Goal: Information Seeking & Learning: Learn about a topic

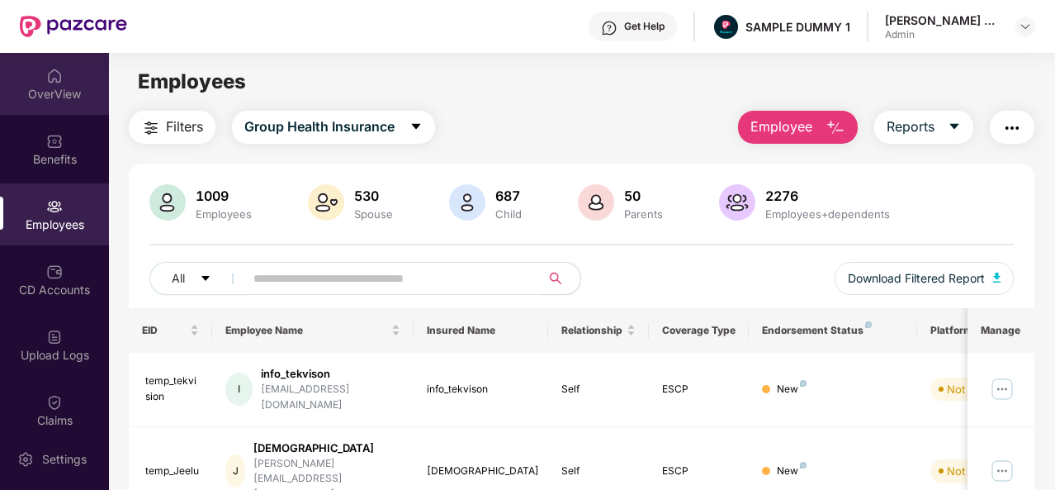
click at [54, 88] on div "OverView" at bounding box center [54, 94] width 109 height 17
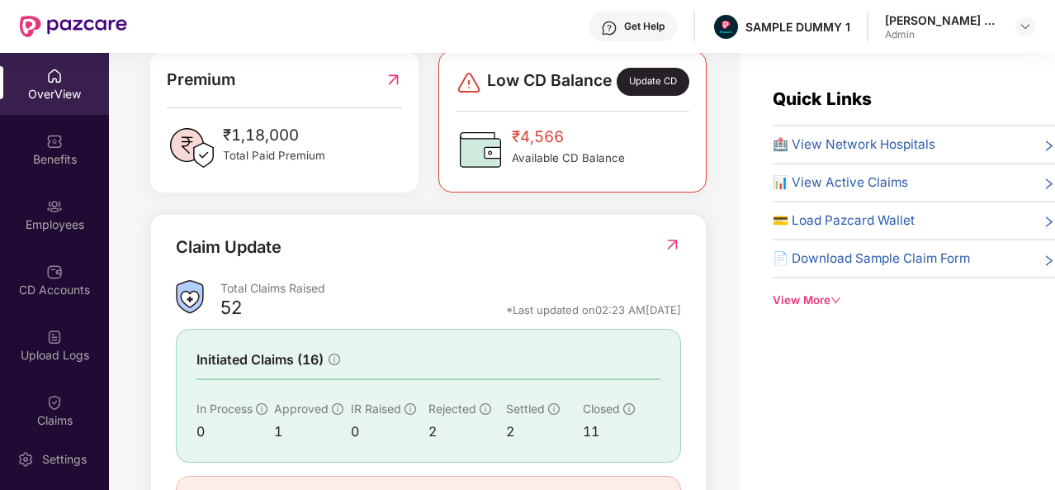
scroll to position [438, 0]
click at [822, 140] on span "🏥 View Network Hospitals" at bounding box center [854, 145] width 163 height 20
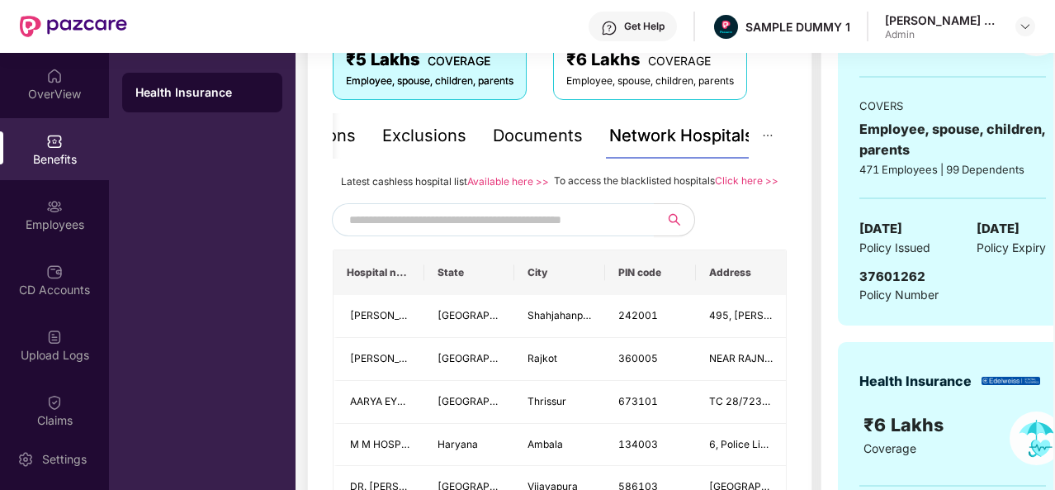
scroll to position [416, 0]
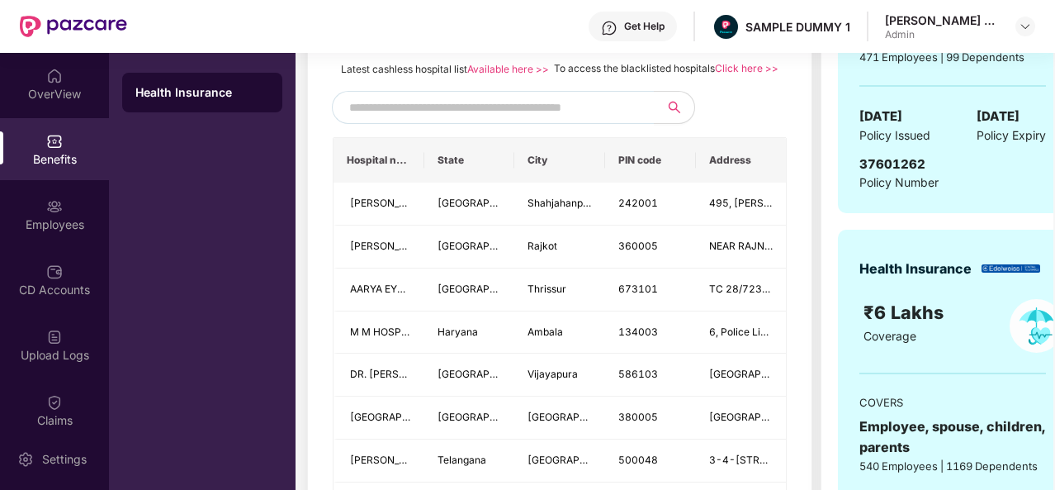
click at [596, 118] on input "text" at bounding box center [490, 107] width 282 height 25
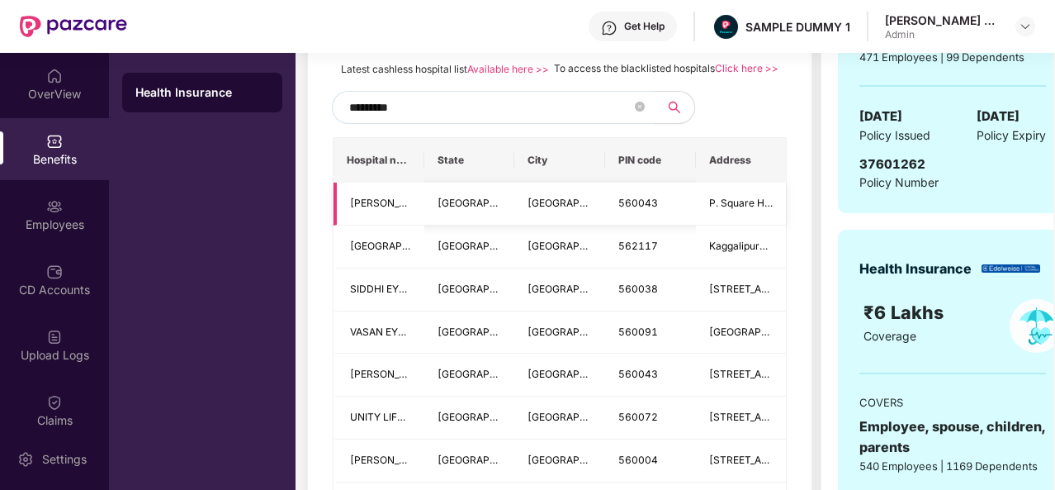
type input "*********"
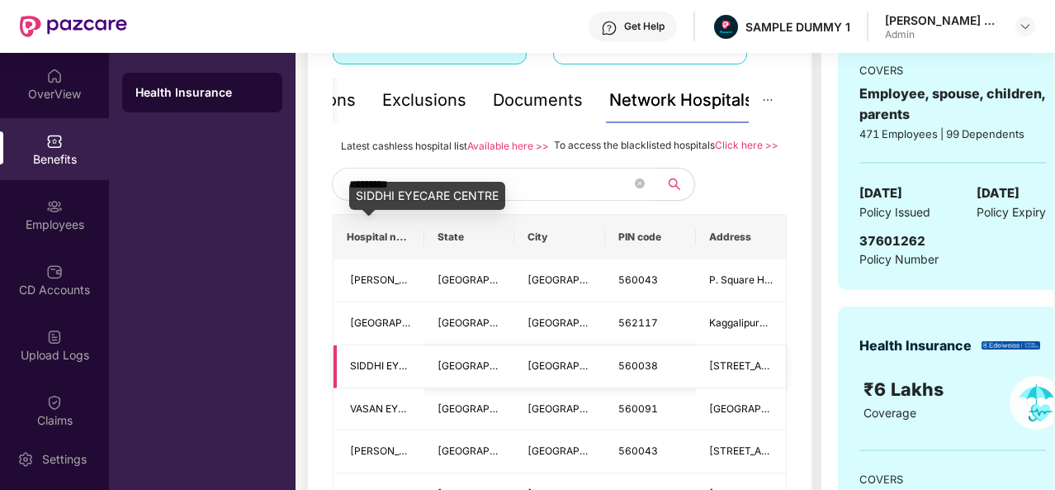
scroll to position [334, 0]
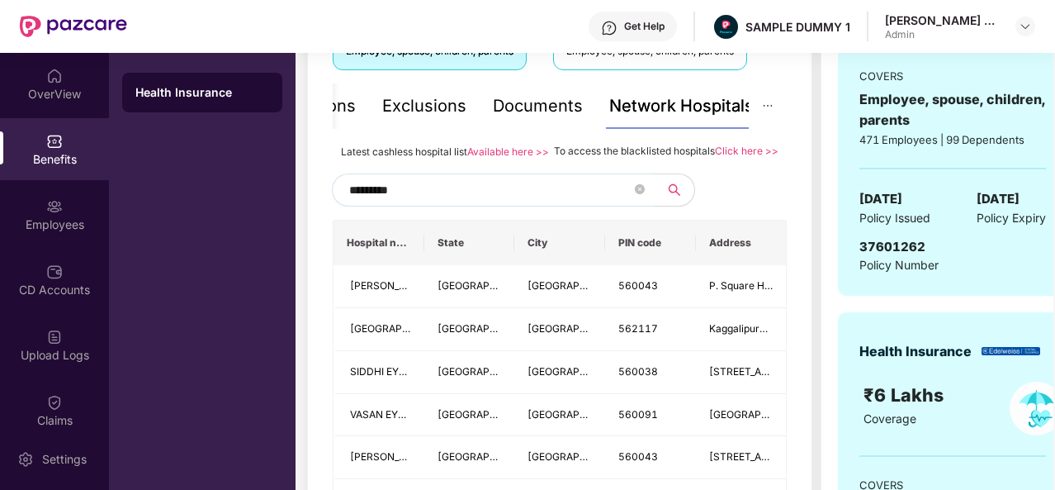
click at [517, 98] on div "Documents" at bounding box center [538, 106] width 90 height 26
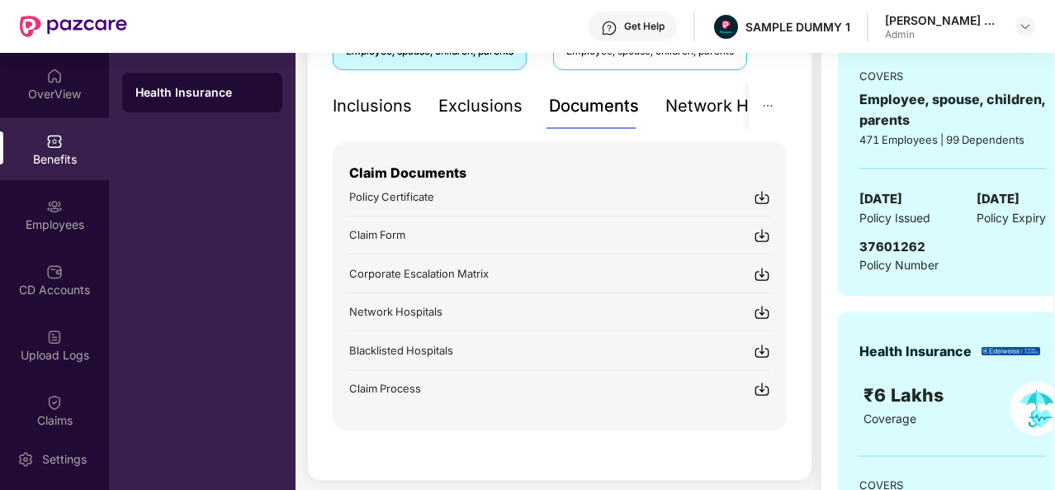
click at [386, 103] on div "Inclusions" at bounding box center [372, 106] width 79 height 26
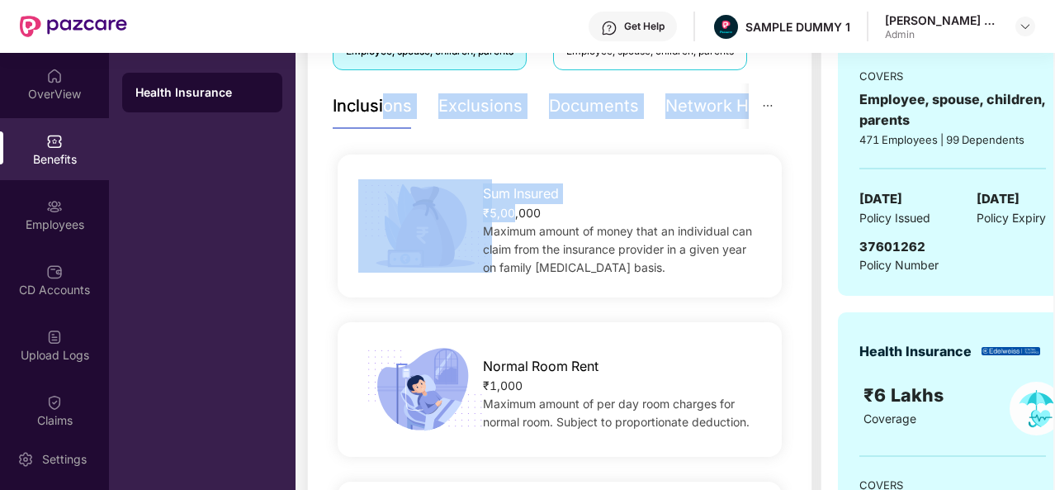
drag, startPoint x: 386, startPoint y: 103, endPoint x: 524, endPoint y: 151, distance: 145.2
click at [524, 151] on div "Sum Insured ₹5,00,000 Maximum amount of money that an individual can claim from…" at bounding box center [560, 226] width 454 height 168
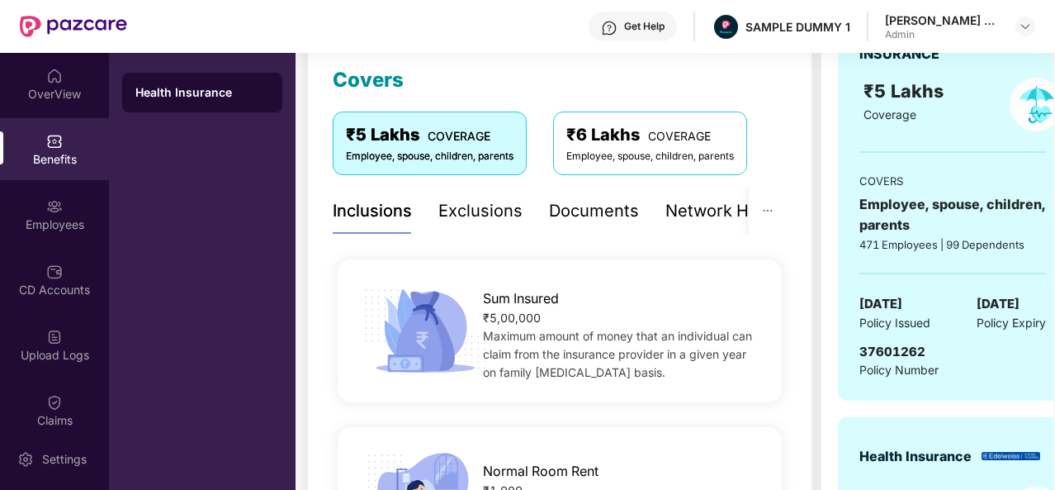
scroll to position [228, 0]
click at [476, 206] on div "Exclusions" at bounding box center [480, 212] width 84 height 26
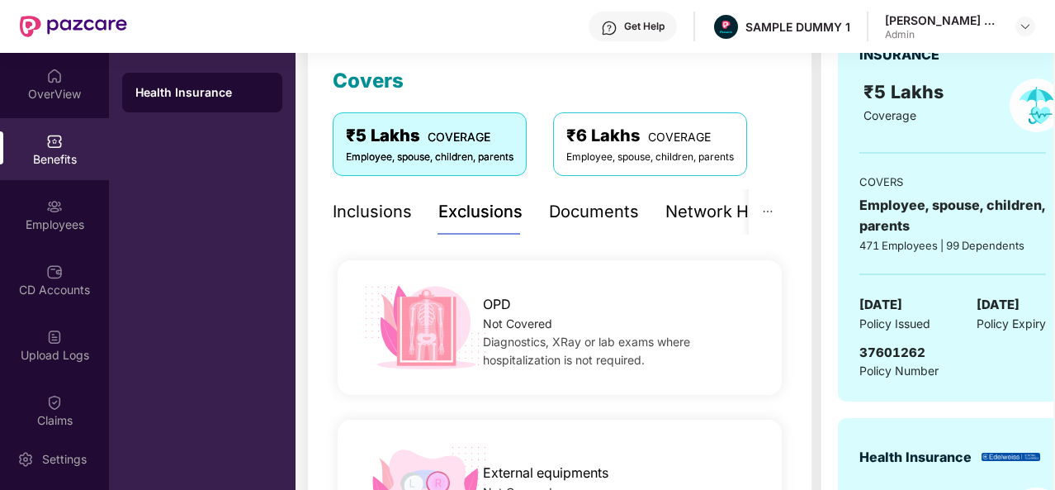
click at [476, 206] on div "Exclusions" at bounding box center [480, 212] width 84 height 26
click at [40, 230] on div "Employees" at bounding box center [54, 224] width 109 height 17
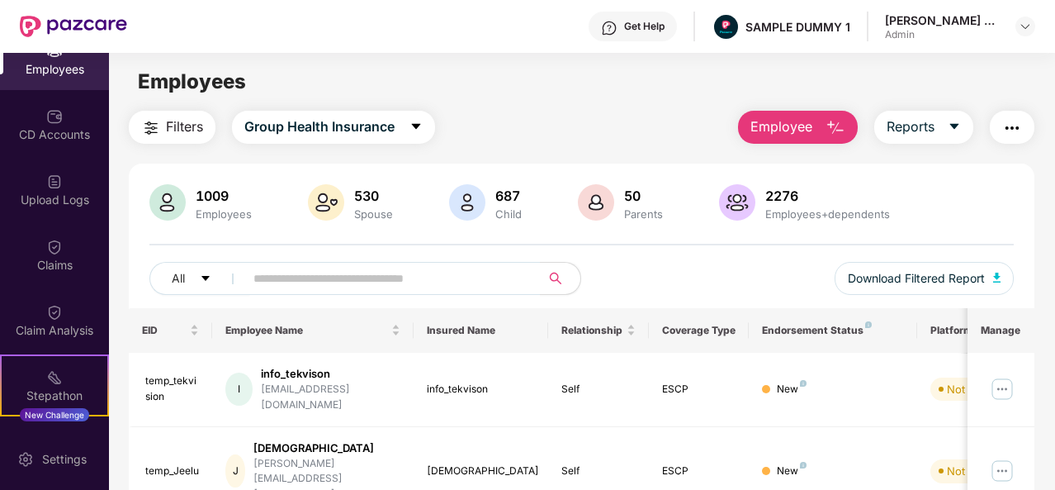
scroll to position [68, 0]
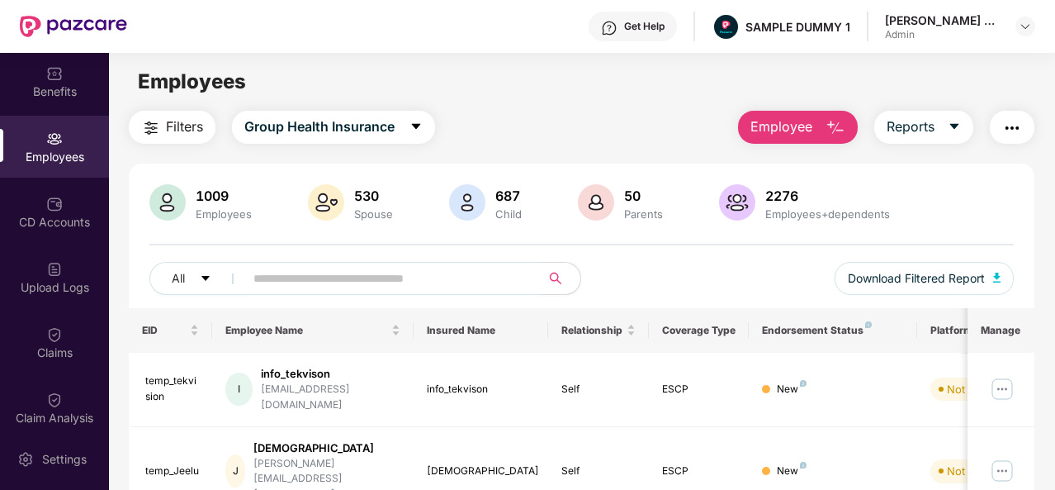
click at [33, 235] on div "CD Accounts" at bounding box center [54, 212] width 109 height 62
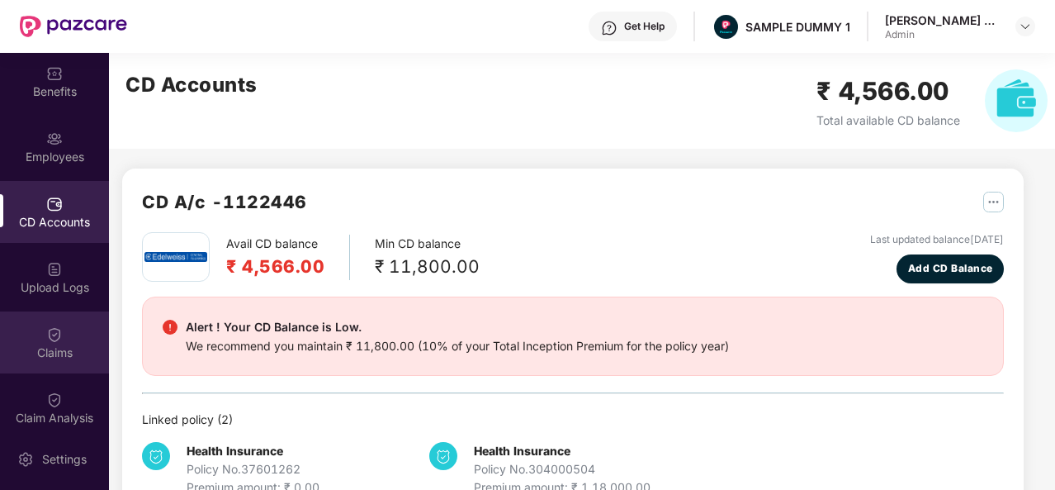
click at [38, 325] on div "Claims" at bounding box center [54, 342] width 109 height 62
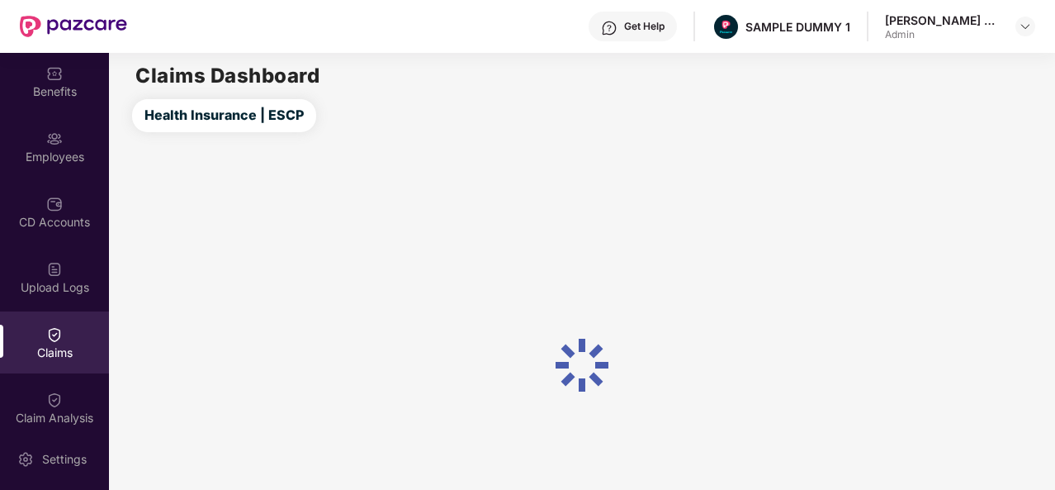
scroll to position [309, 0]
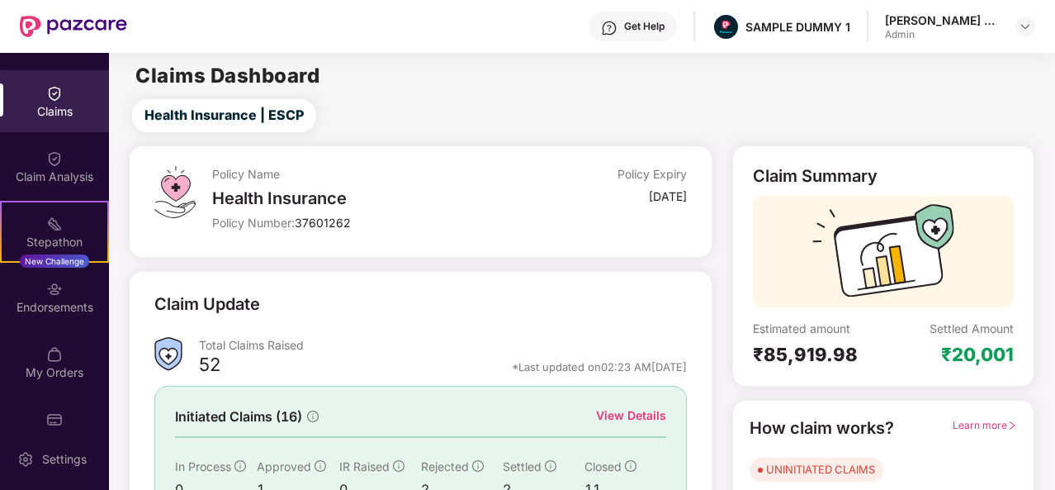
click at [614, 421] on div "View Details" at bounding box center [631, 415] width 70 height 18
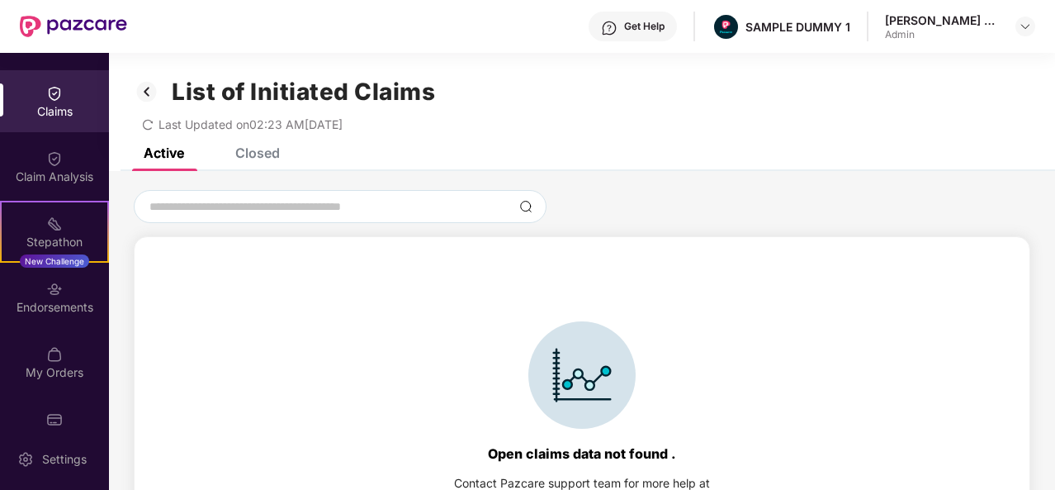
click at [272, 153] on div "Closed" at bounding box center [257, 152] width 45 height 17
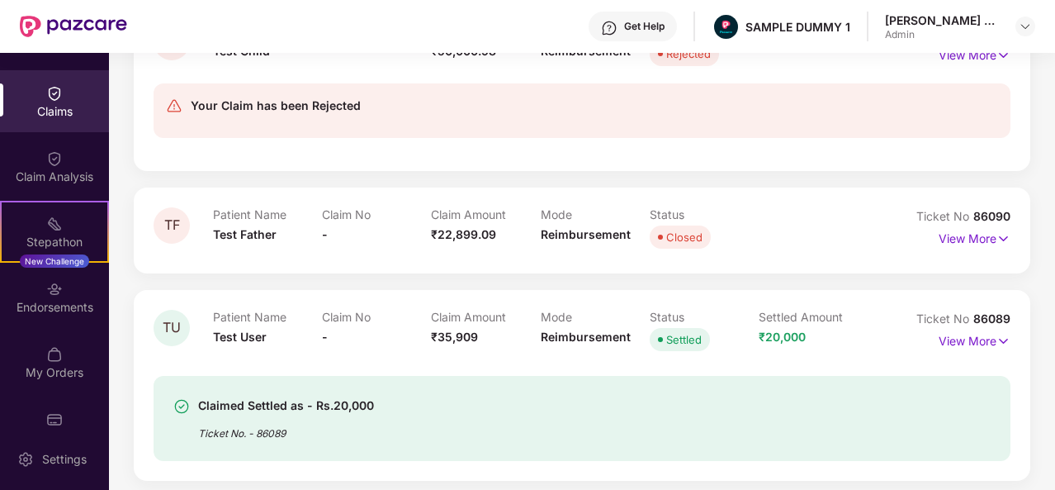
scroll to position [1023, 0]
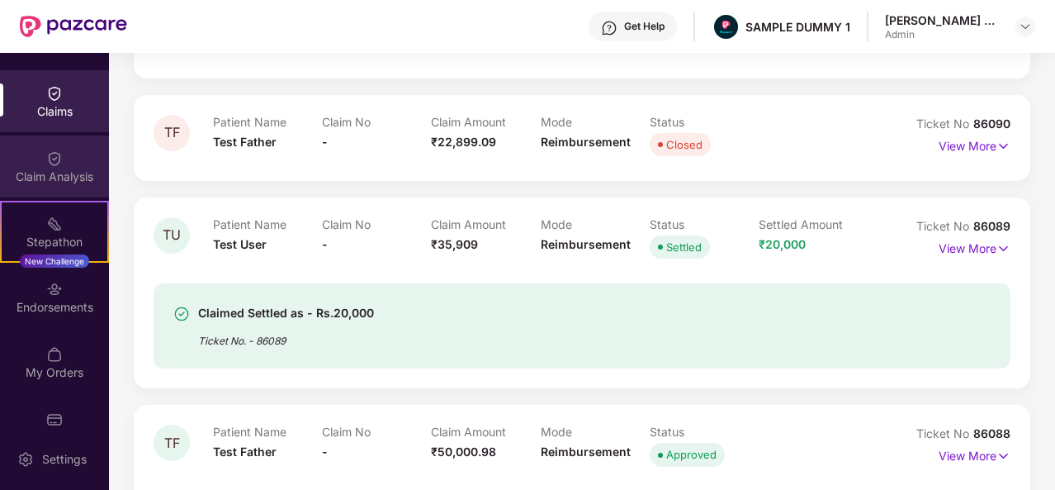
click at [81, 167] on div "Claim Analysis" at bounding box center [54, 166] width 109 height 62
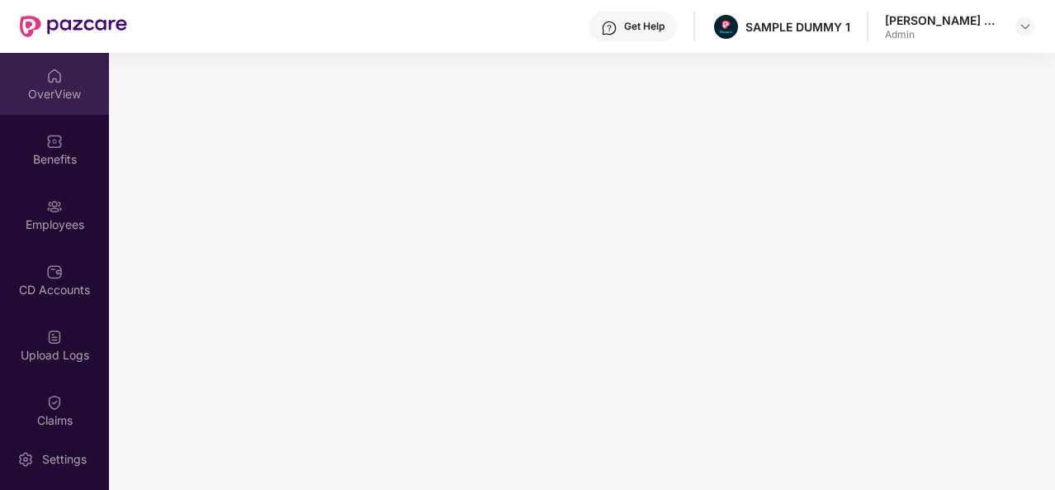
click at [54, 103] on div "OverView" at bounding box center [54, 84] width 109 height 62
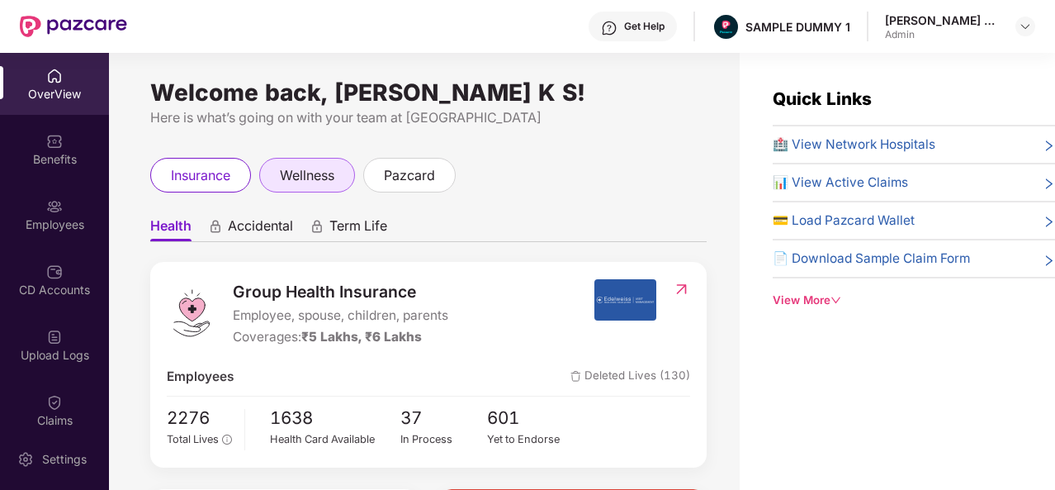
click at [313, 184] on span "wellness" at bounding box center [307, 175] width 54 height 21
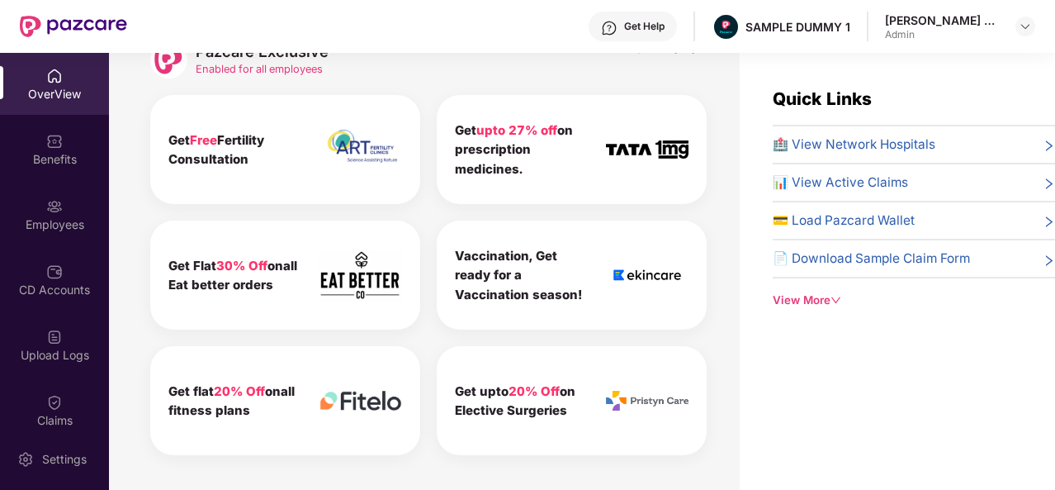
scroll to position [671, 0]
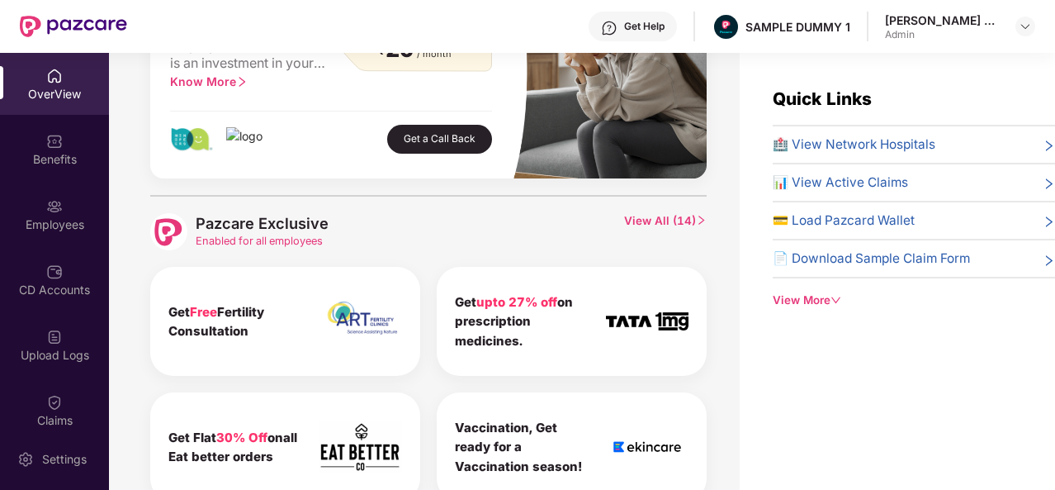
click at [641, 216] on span "View All ( 14 )" at bounding box center [665, 231] width 83 height 37
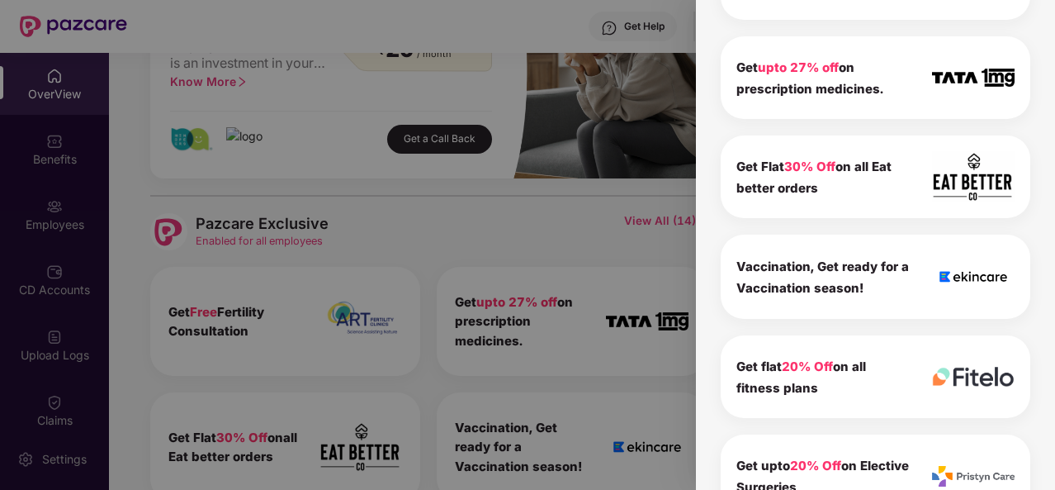
scroll to position [0, 0]
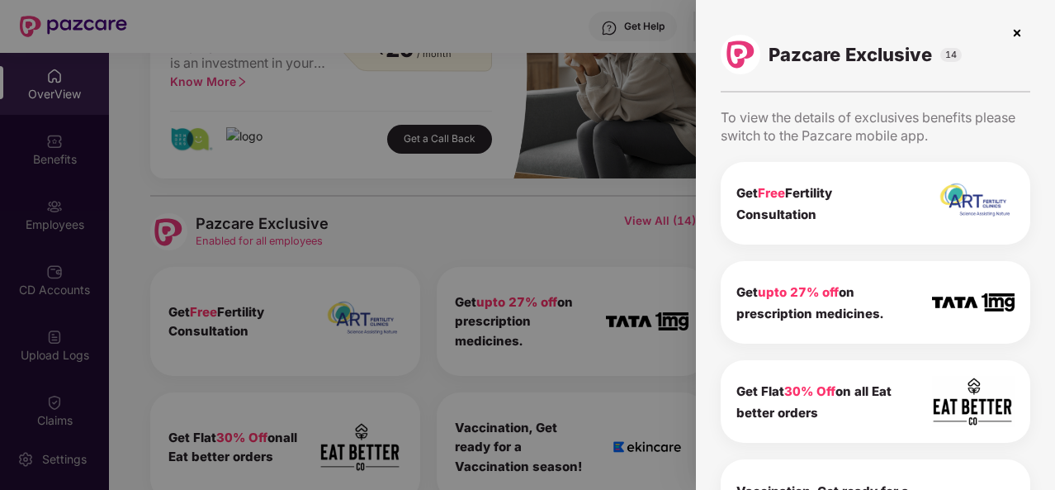
click at [1012, 32] on img at bounding box center [1017, 33] width 26 height 26
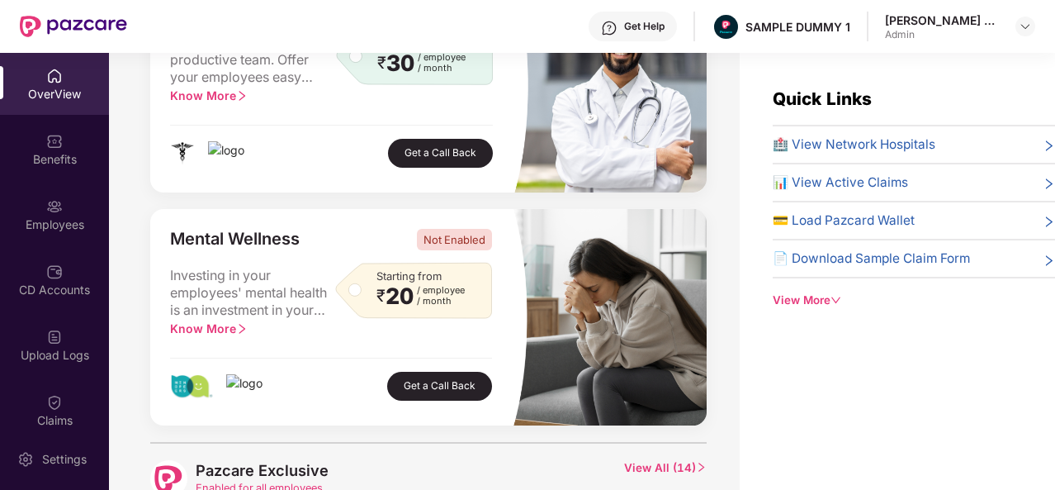
scroll to position [424, 0]
click at [647, 206] on div "Doctor Consultations Not Enabled A healthy team is a productive team. Offer you…" at bounding box center [428, 201] width 557 height 449
